Goal: Information Seeking & Learning: Learn about a topic

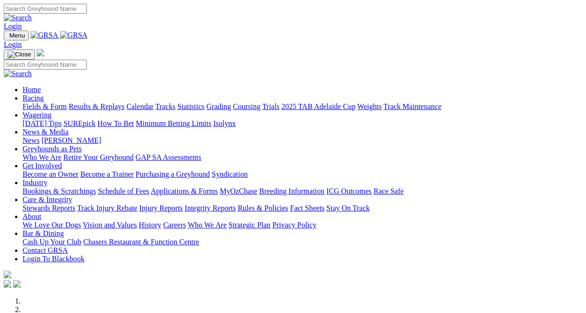
click at [44, 94] on link "Racing" at bounding box center [33, 98] width 21 height 8
click at [153, 102] on link "Calendar" at bounding box center [139, 106] width 27 height 8
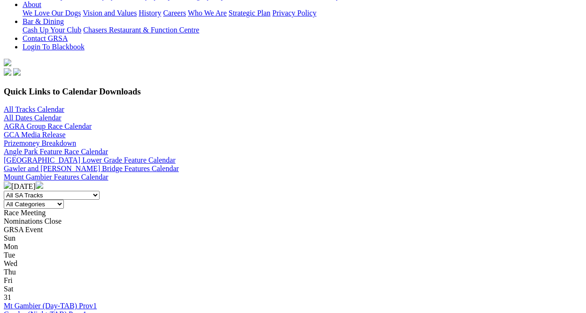
scroll to position [235, 0]
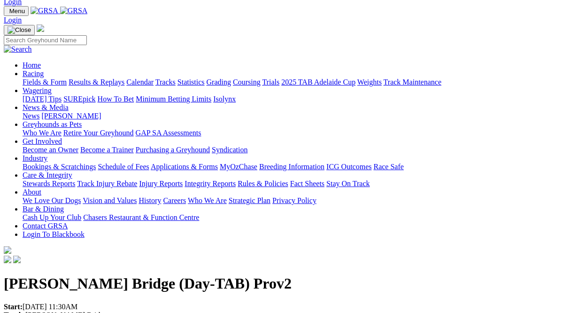
scroll to position [23, 0]
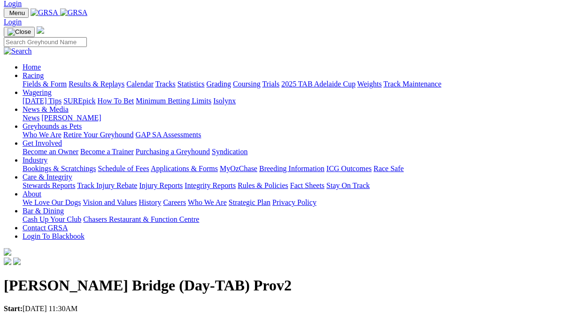
click at [153, 80] on link "Calendar" at bounding box center [139, 84] width 27 height 8
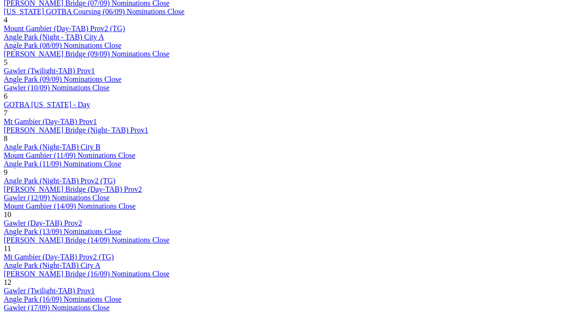
scroll to position [644, 0]
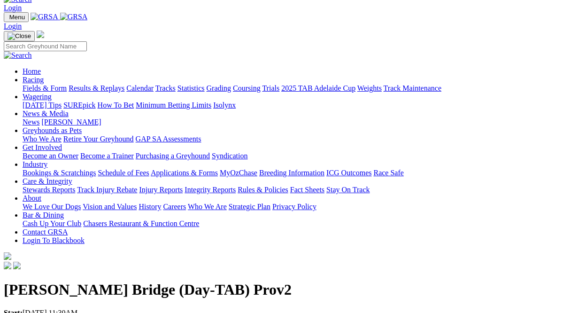
scroll to position [20, 0]
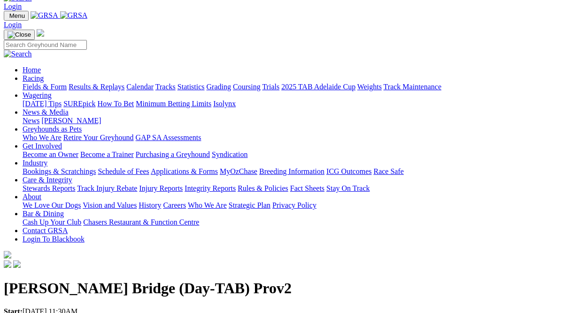
click at [44, 74] on link "Racing" at bounding box center [33, 78] width 21 height 8
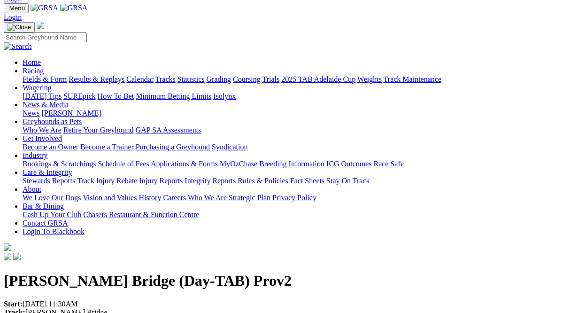
scroll to position [31, 0]
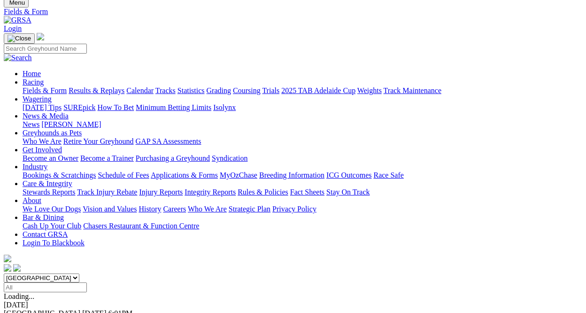
scroll to position [34, 0]
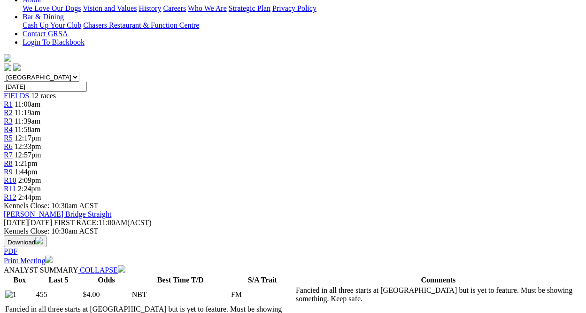
scroll to position [0, 0]
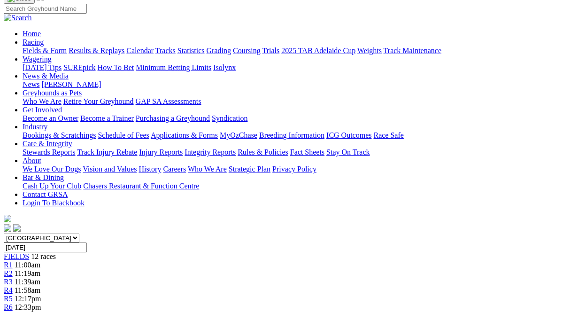
scroll to position [0, 2]
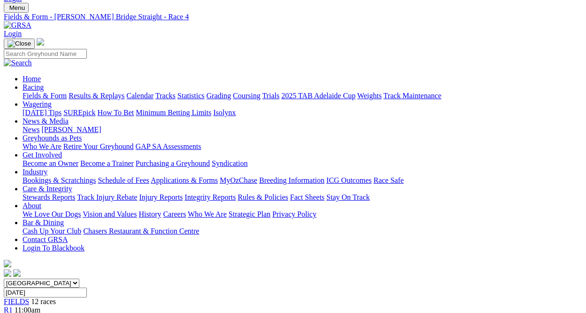
scroll to position [0, 1]
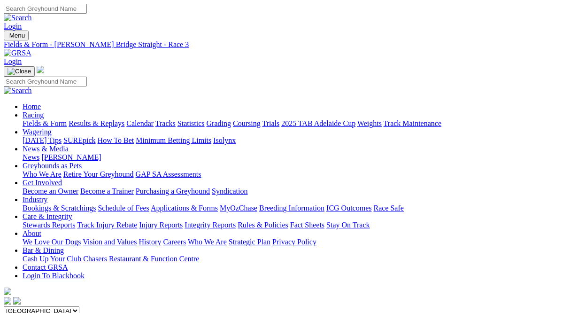
scroll to position [0, 2]
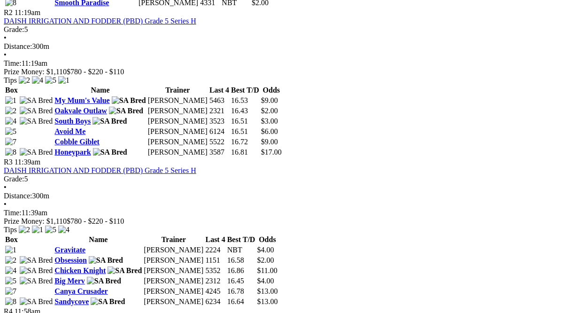
scroll to position [640, 2]
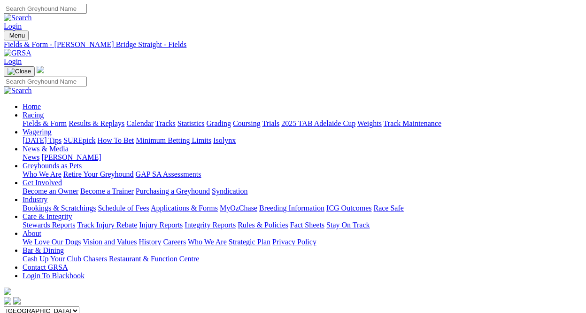
scroll to position [0, 2]
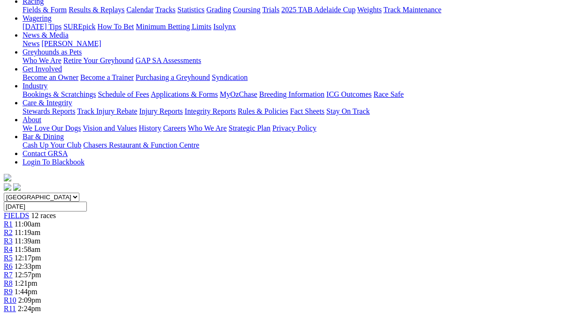
scroll to position [113, 0]
click at [40, 245] on span "11:58am" at bounding box center [28, 249] width 26 height 8
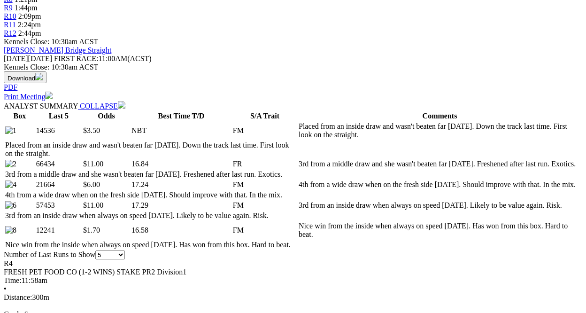
scroll to position [400, 0]
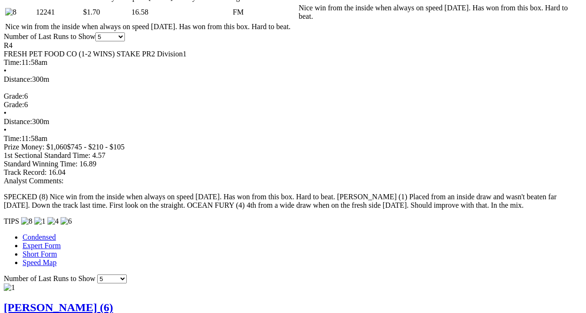
scroll to position [617, 1]
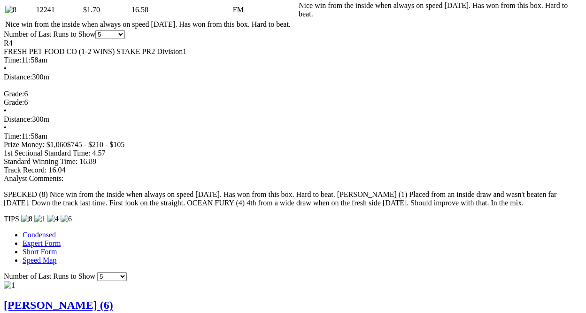
select select "437382"
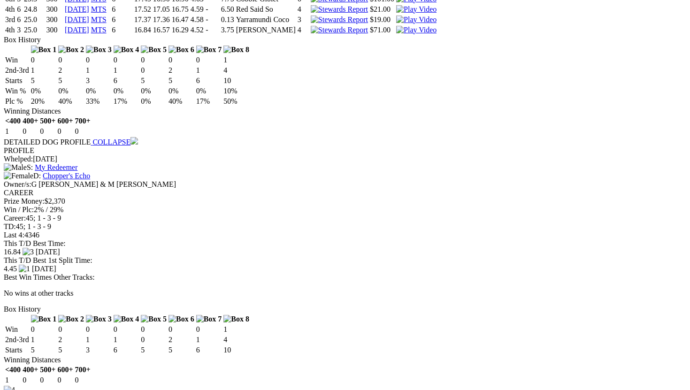
scroll to position [1429, 1]
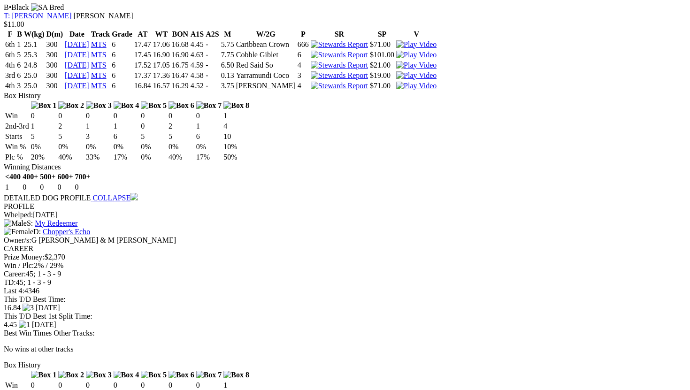
scroll to position [1346, 1]
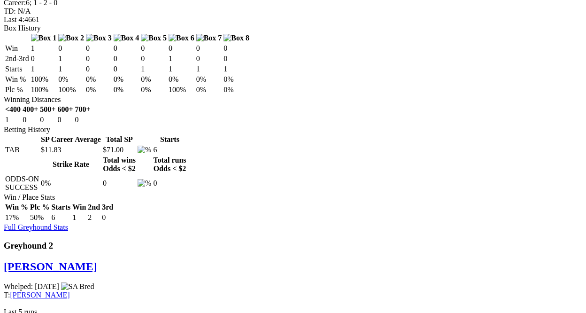
scroll to position [670, 1]
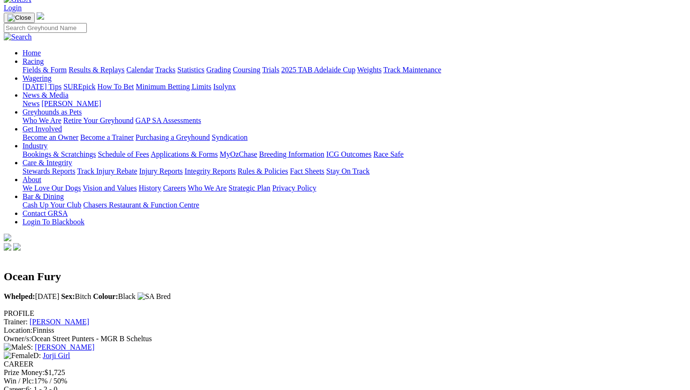
scroll to position [54, 0]
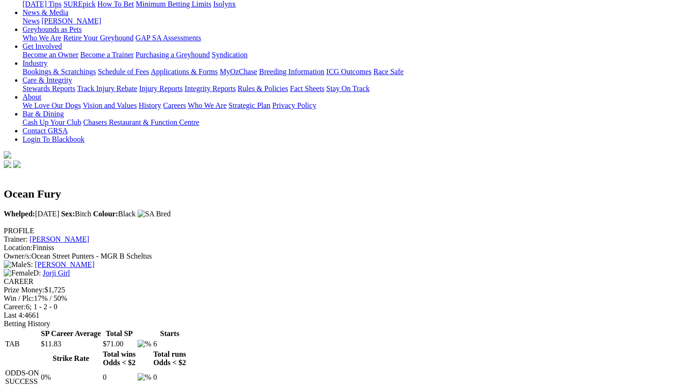
scroll to position [137, 0]
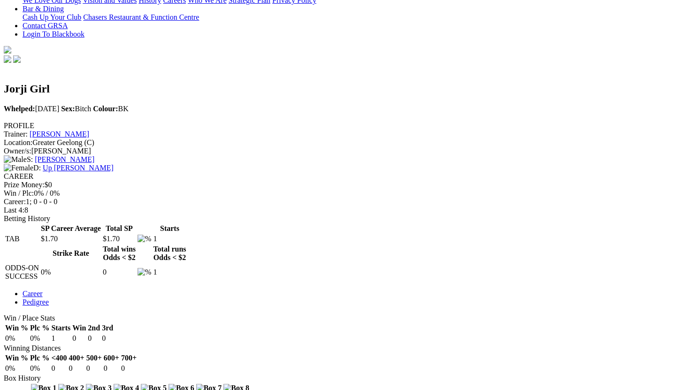
scroll to position [242, 1]
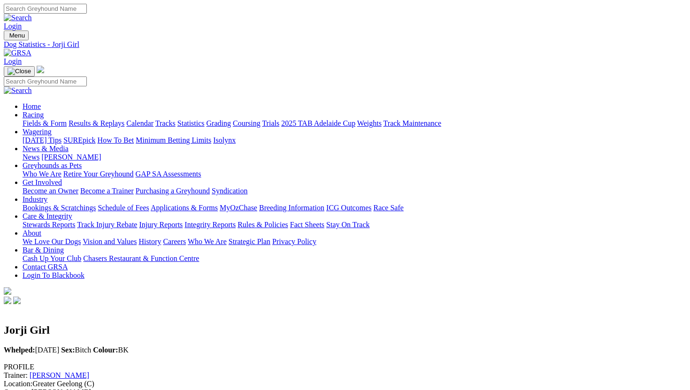
scroll to position [0, 61]
